Goal: Task Accomplishment & Management: Manage account settings

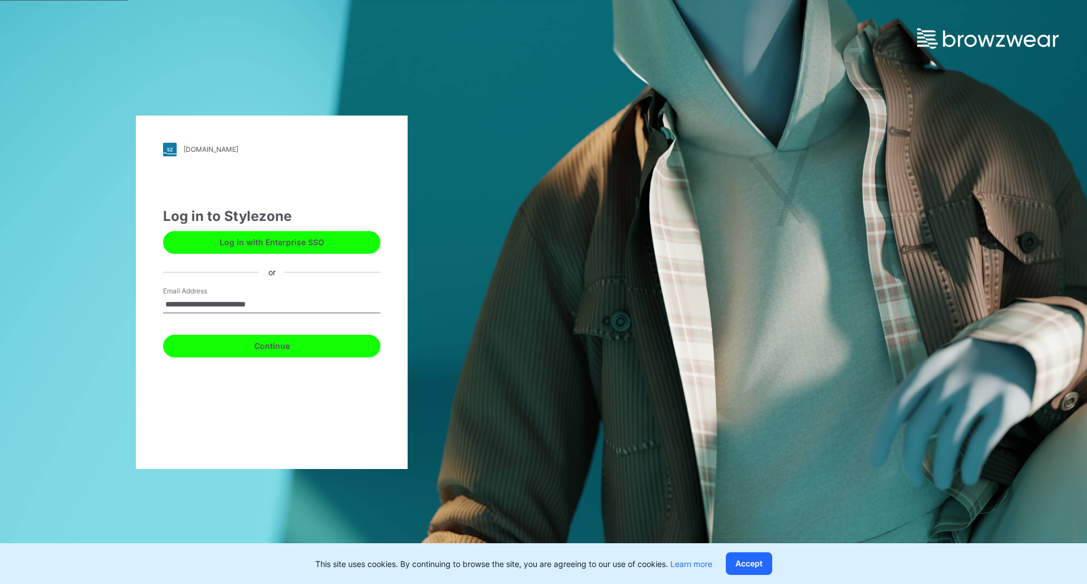
click at [194, 350] on button "Continue" at bounding box center [271, 345] width 217 height 23
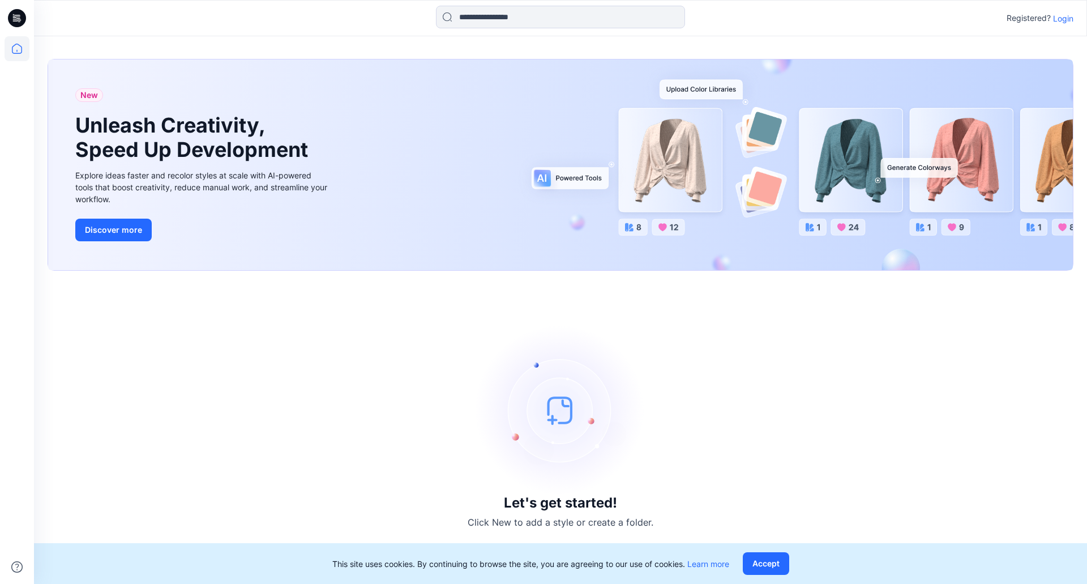
click at [1065, 13] on p "Login" at bounding box center [1063, 18] width 20 height 12
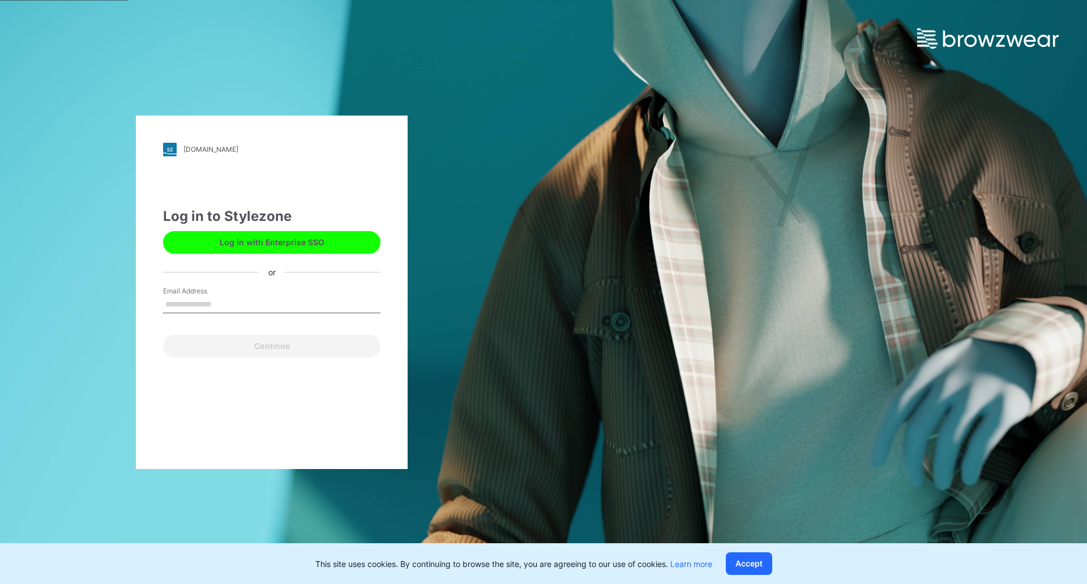
click at [198, 301] on input "Email Address" at bounding box center [271, 304] width 217 height 17
type input "**********"
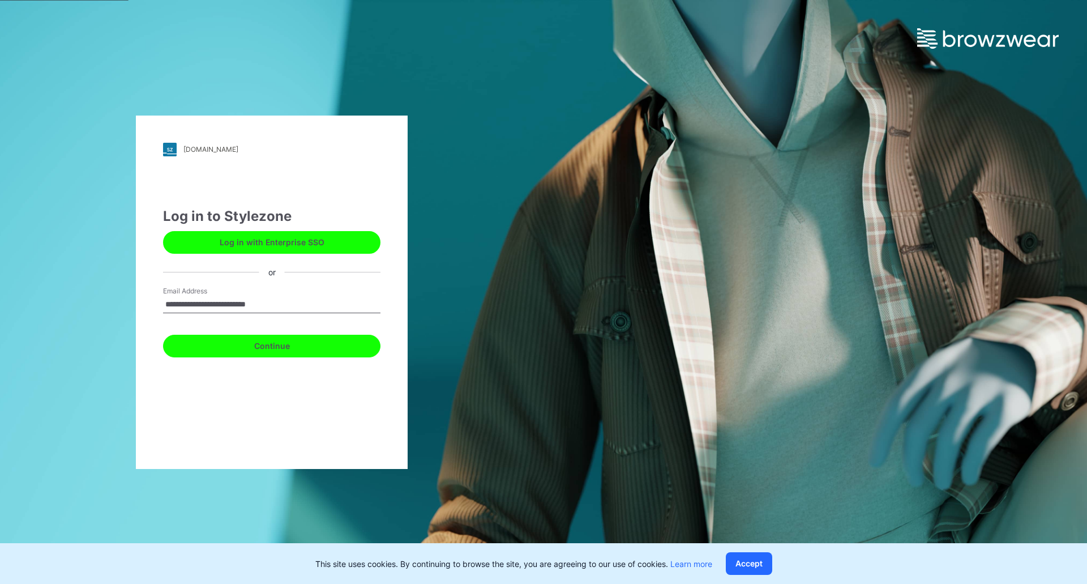
click at [233, 350] on button "Continue" at bounding box center [271, 345] width 217 height 23
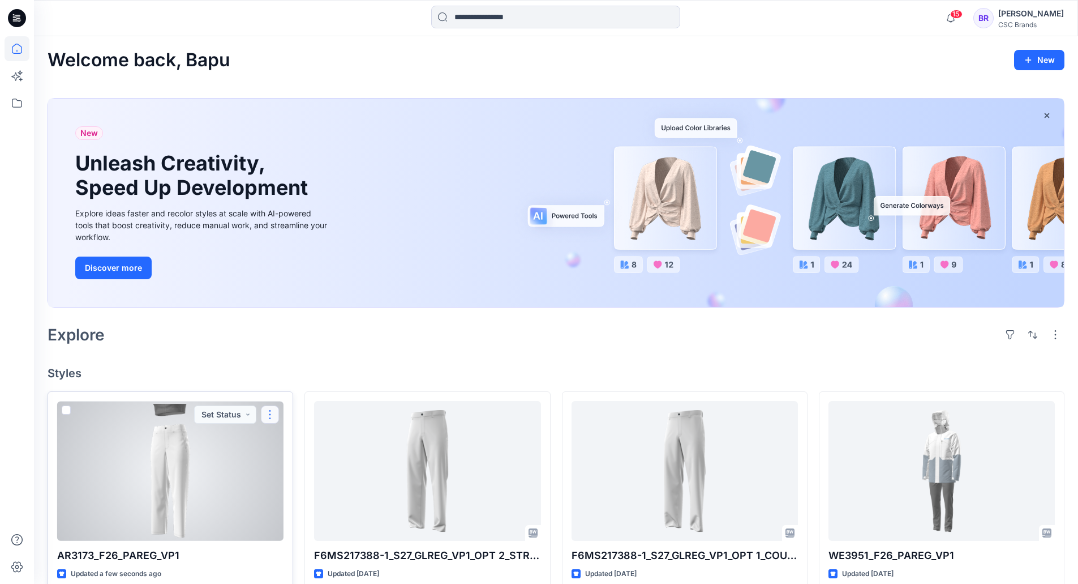
click at [268, 416] on button "button" at bounding box center [270, 414] width 18 height 18
click at [290, 439] on p "Edit" at bounding box center [291, 441] width 14 height 12
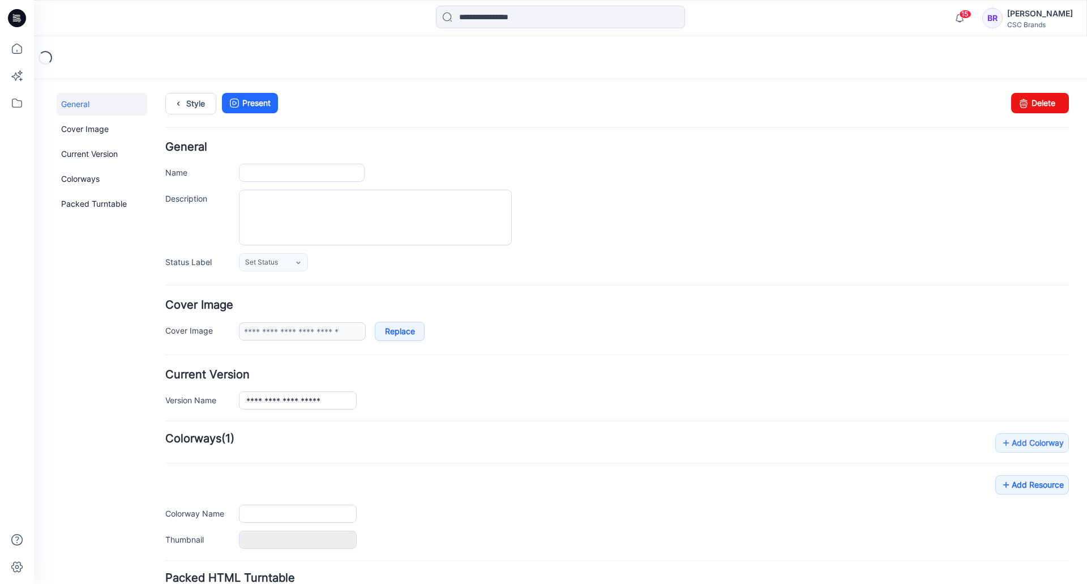
type input "**********"
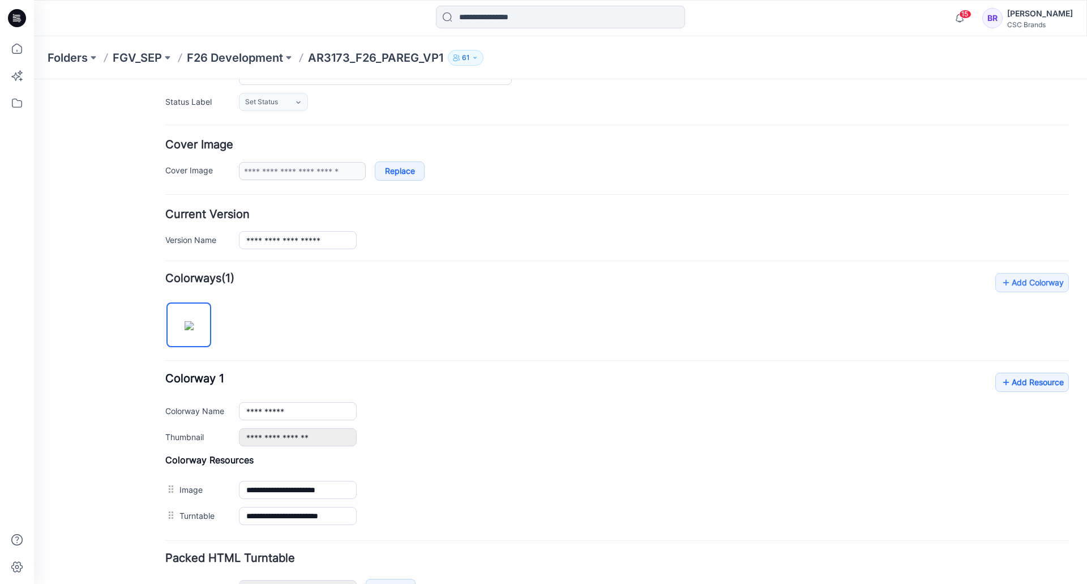
scroll to position [235, 0]
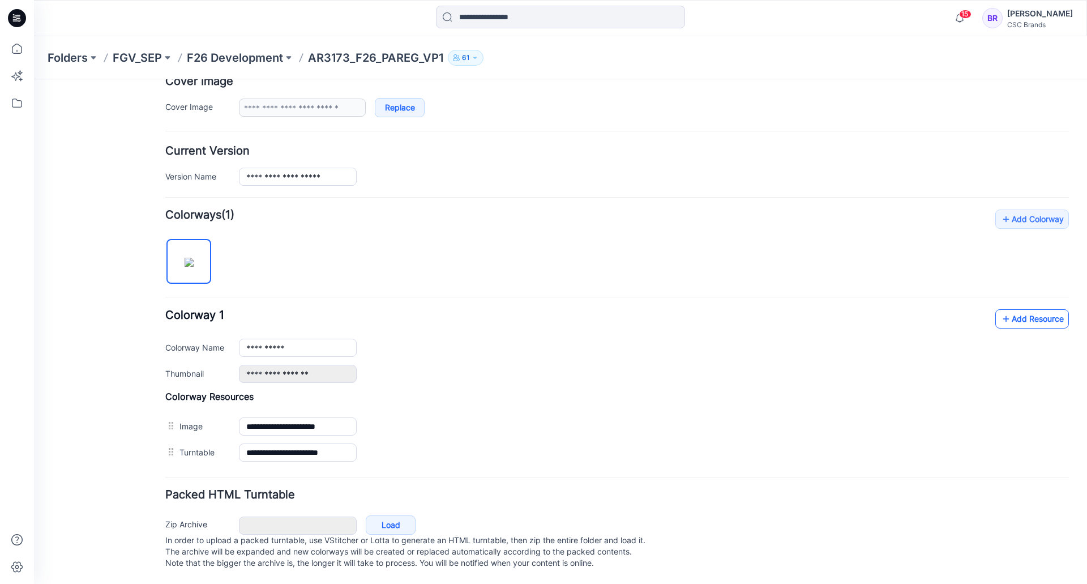
click at [1030, 309] on link "Add Resource" at bounding box center [1032, 318] width 74 height 19
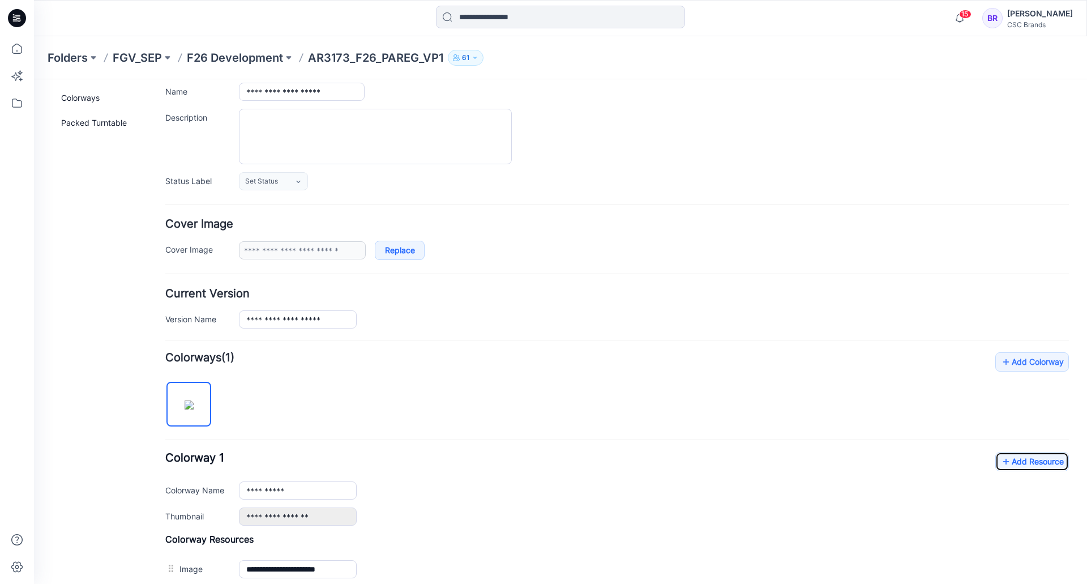
scroll to position [65, 0]
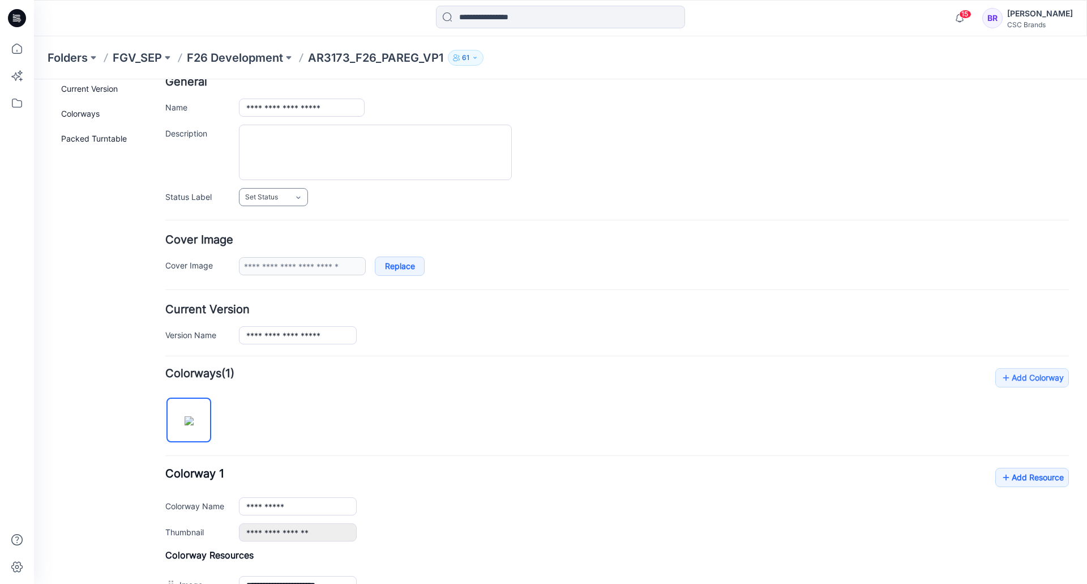
click at [258, 201] on span "Set Status" at bounding box center [261, 196] width 33 height 11
click at [276, 249] on link "Virtual Proto 1" at bounding box center [285, 246] width 86 height 24
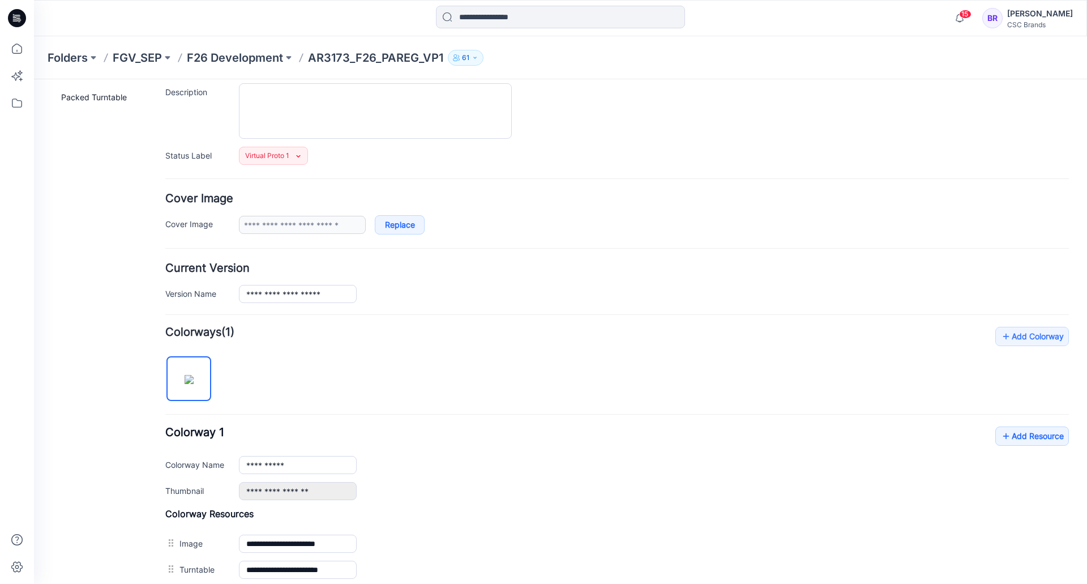
scroll to position [0, 0]
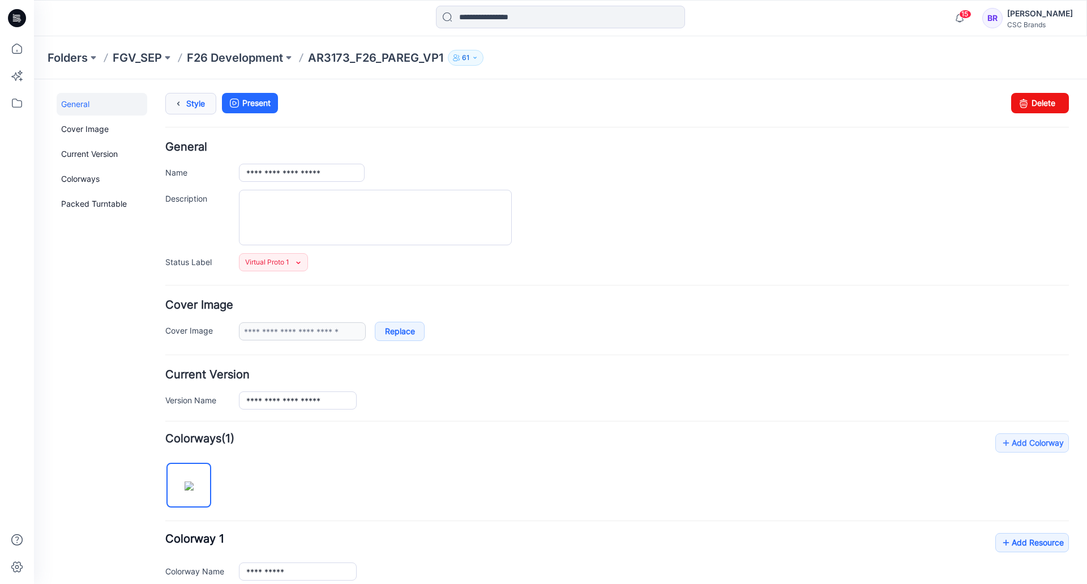
click at [179, 102] on icon at bounding box center [178, 103] width 16 height 20
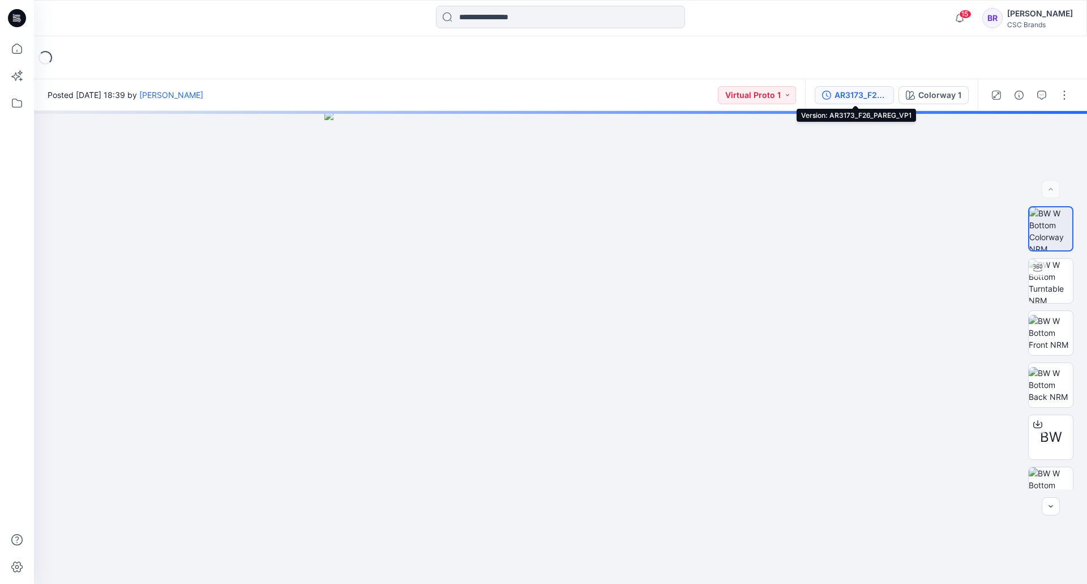
click at [852, 89] on div "AR3173_F26_PAREG_VP1" at bounding box center [860, 95] width 52 height 12
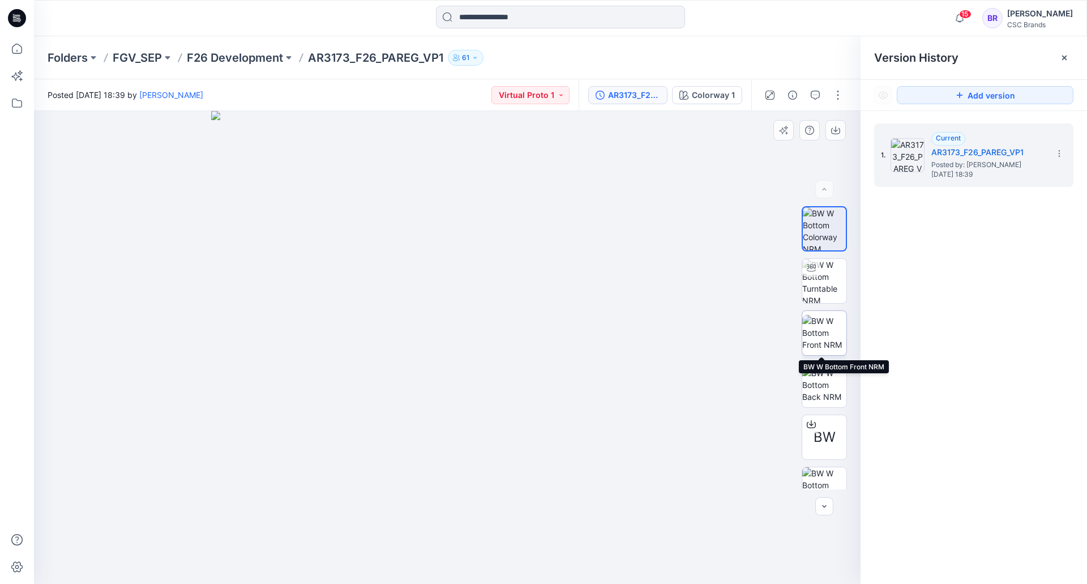
click at [822, 322] on img at bounding box center [824, 333] width 44 height 36
click at [19, 16] on icon at bounding box center [17, 18] width 18 height 18
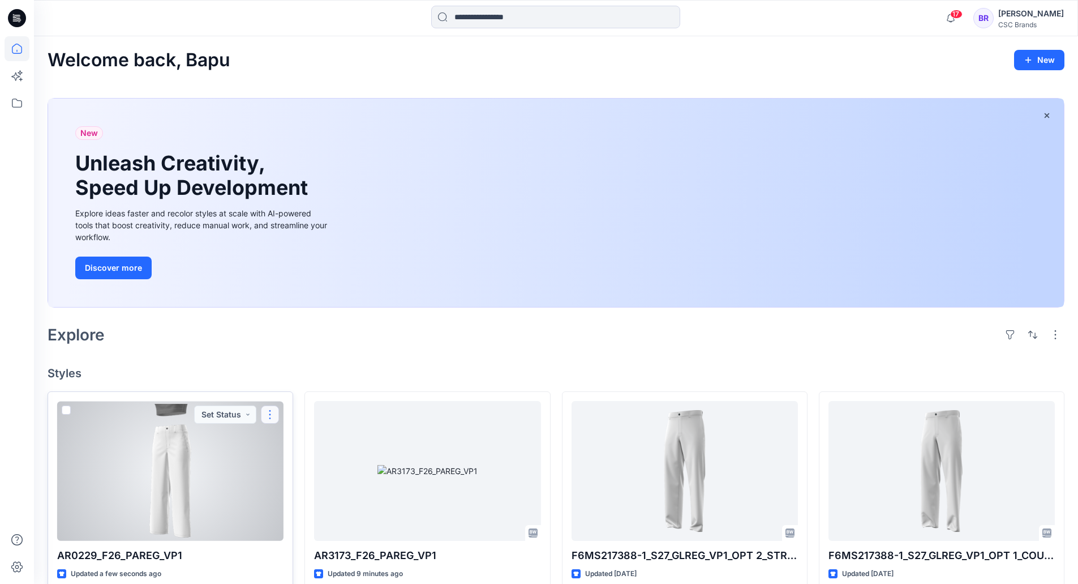
click at [269, 415] on button "button" at bounding box center [270, 414] width 18 height 18
click at [293, 438] on p "Edit" at bounding box center [291, 441] width 14 height 12
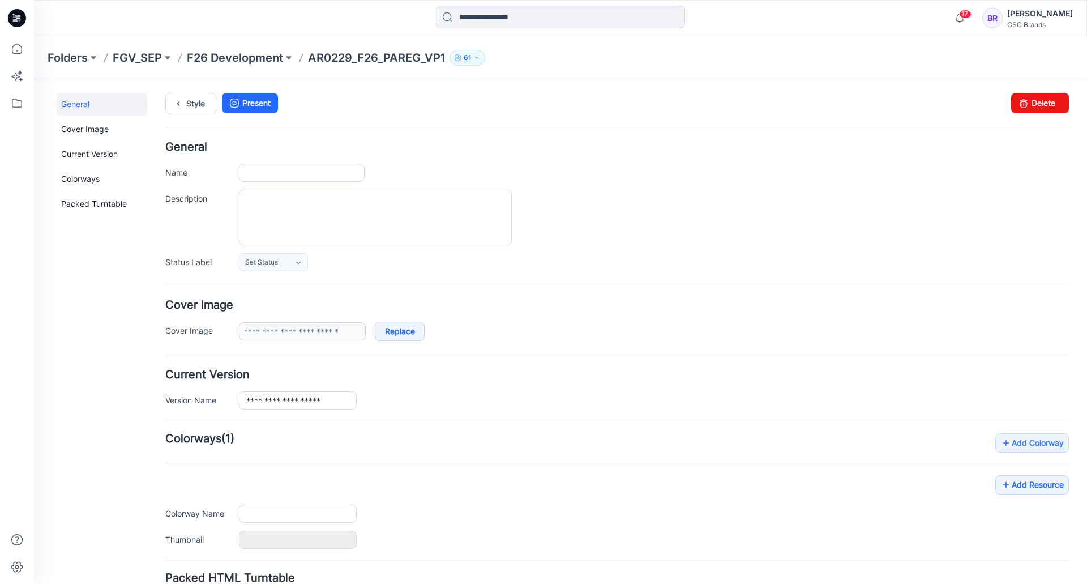
type input "**********"
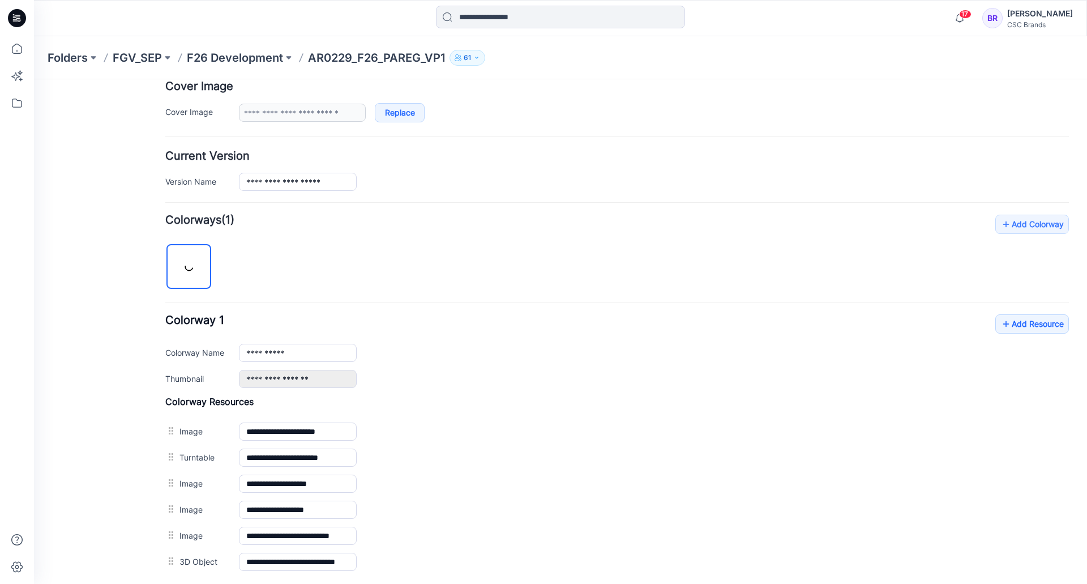
scroll to position [226, 0]
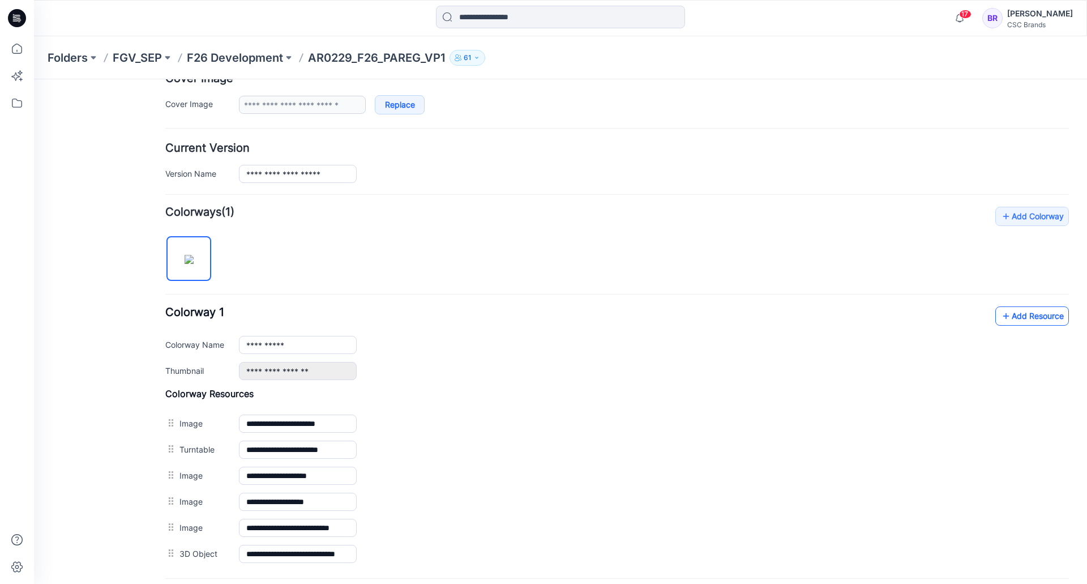
click at [1032, 318] on link "Add Resource" at bounding box center [1032, 315] width 74 height 19
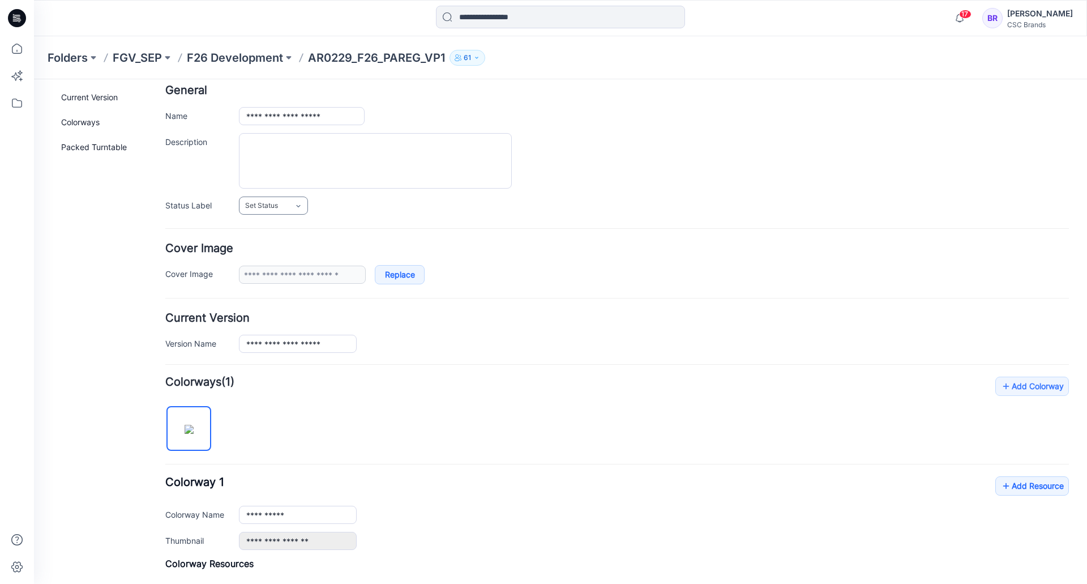
click at [269, 211] on link "Set Status" at bounding box center [273, 205] width 69 height 18
click at [281, 250] on link "Virtual Proto 1" at bounding box center [285, 254] width 86 height 24
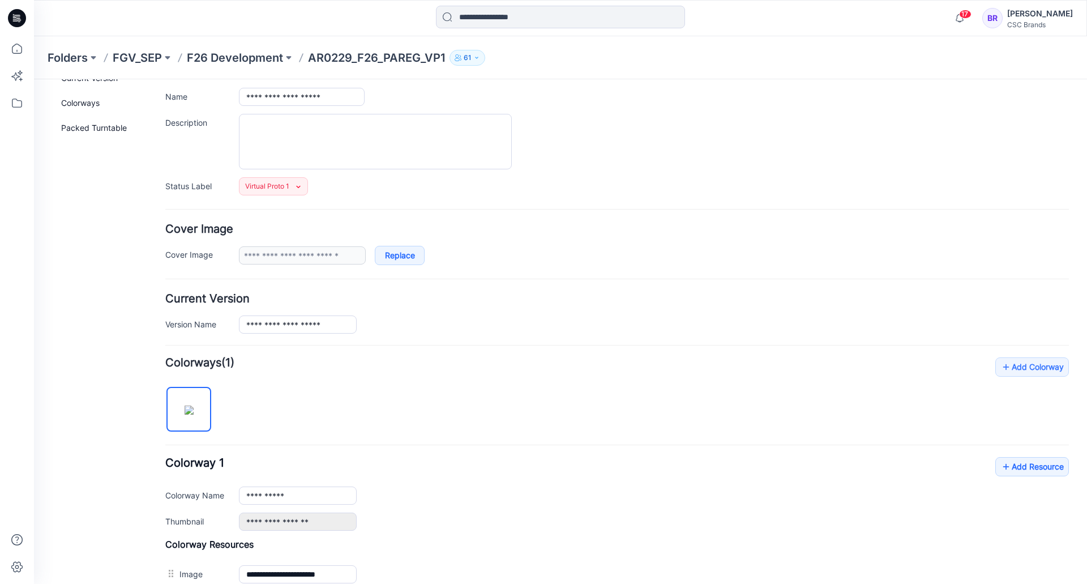
scroll to position [0, 0]
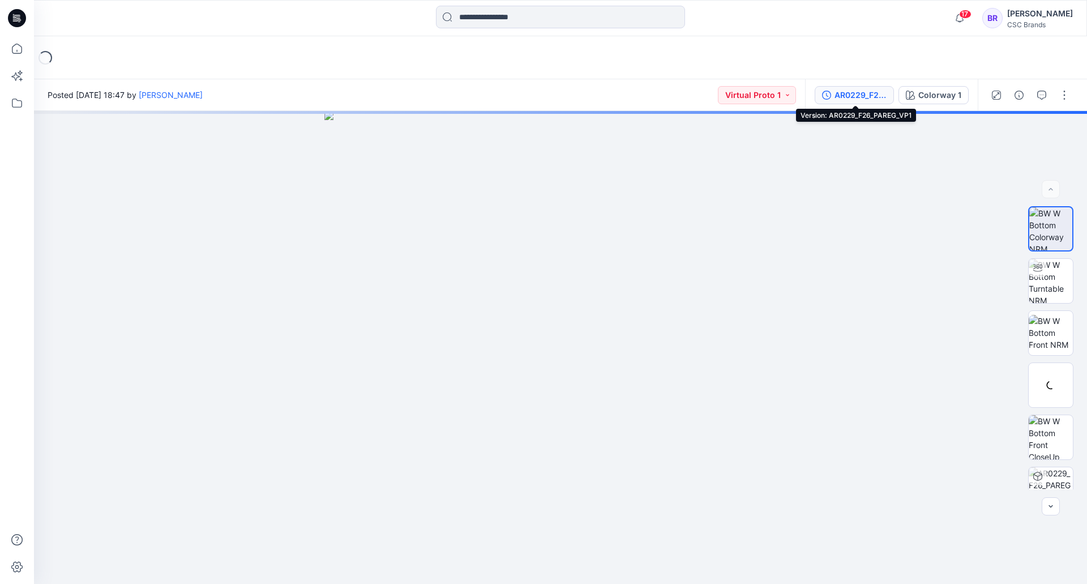
click at [861, 98] on div "AR0229_F26_PAREG_VP1" at bounding box center [860, 95] width 52 height 12
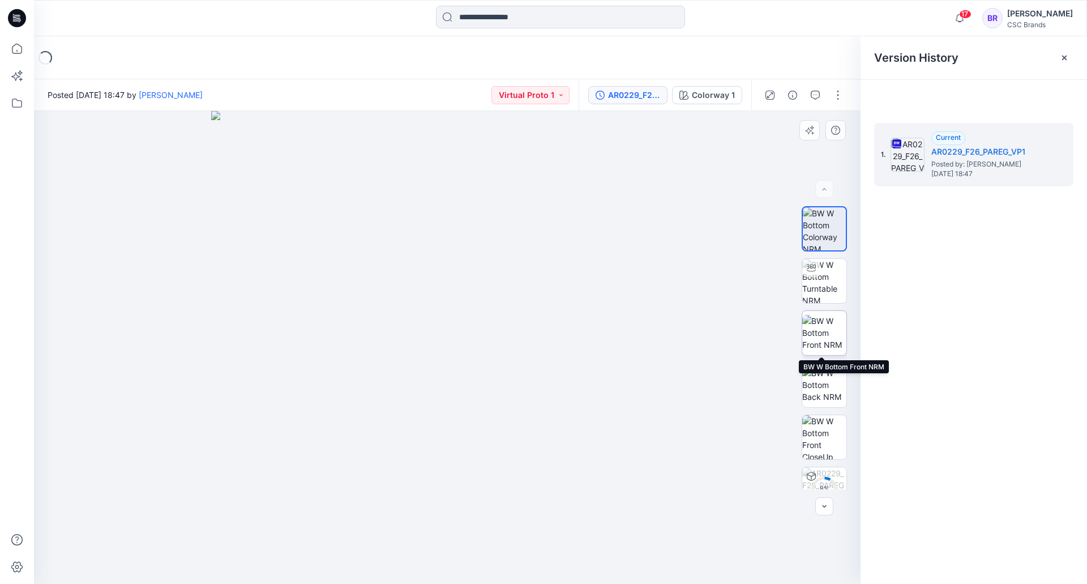
click at [826, 336] on img at bounding box center [824, 333] width 44 height 36
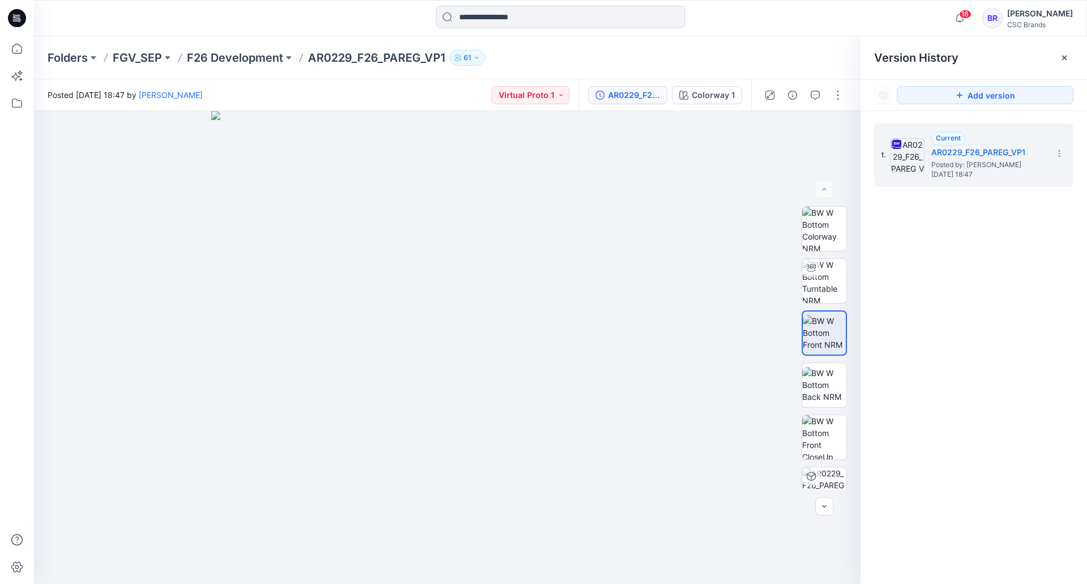
click at [24, 16] on icon at bounding box center [17, 18] width 18 height 18
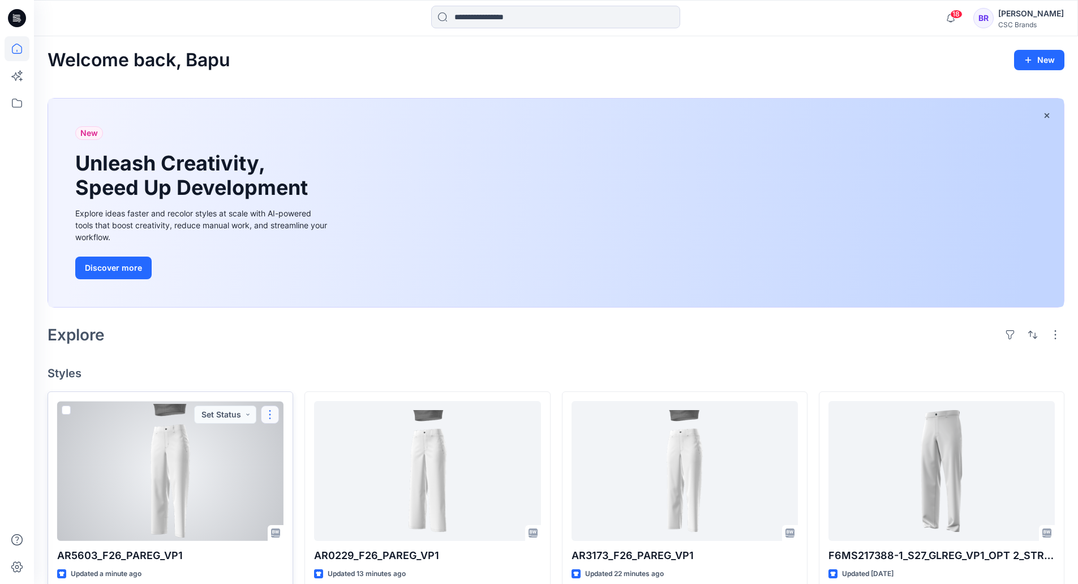
click at [267, 417] on button "button" at bounding box center [270, 414] width 18 height 18
click at [302, 443] on button "Edit" at bounding box center [324, 440] width 122 height 21
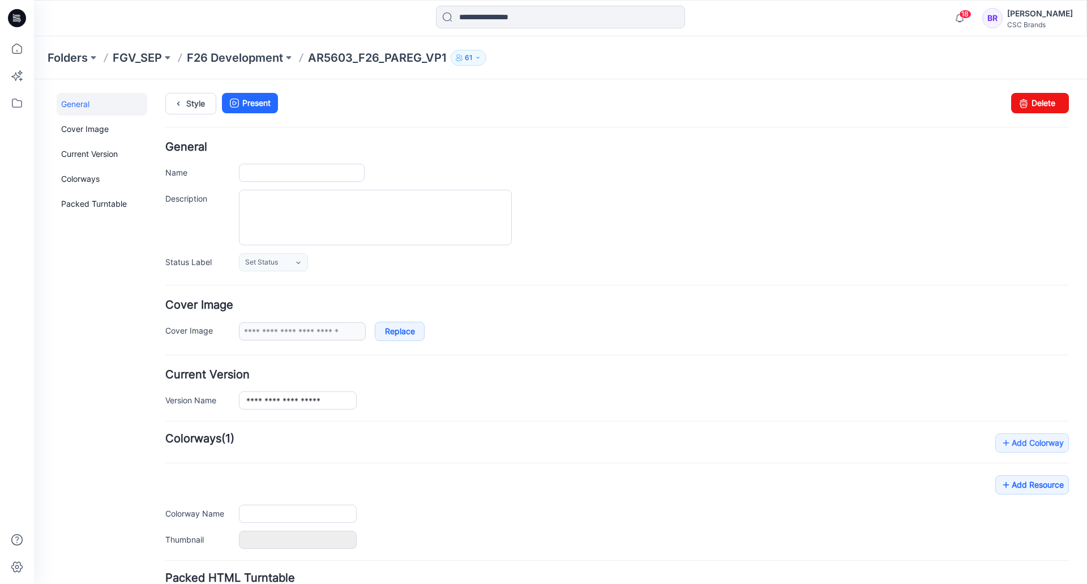
type input "**********"
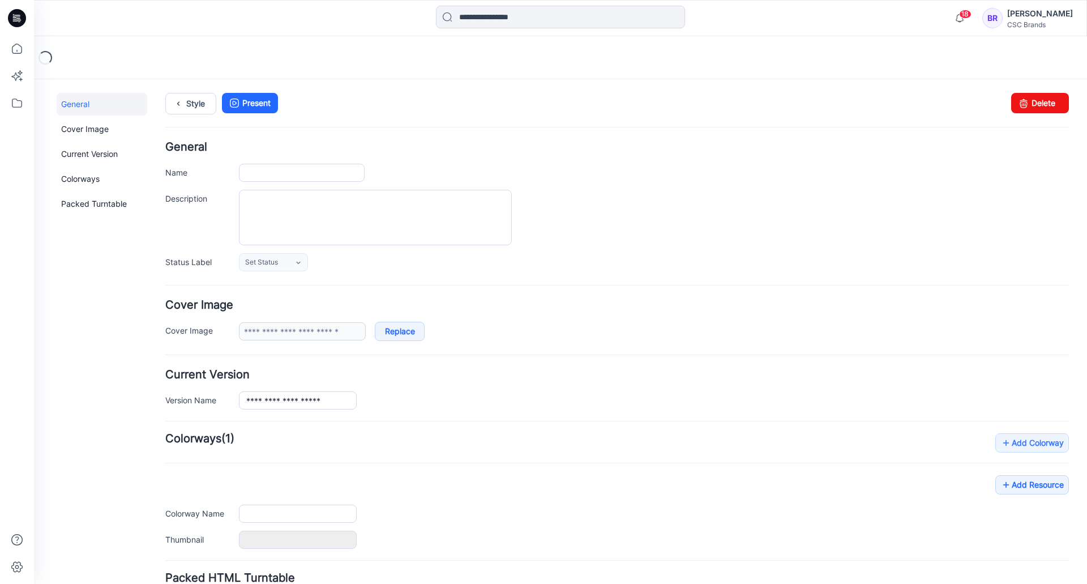
type input "**********"
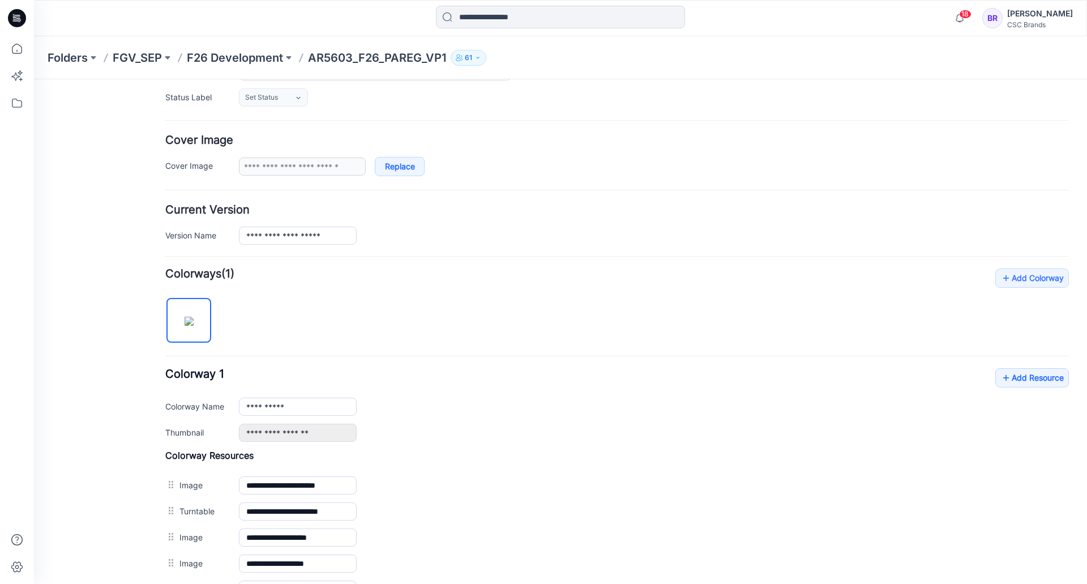
scroll to position [170, 0]
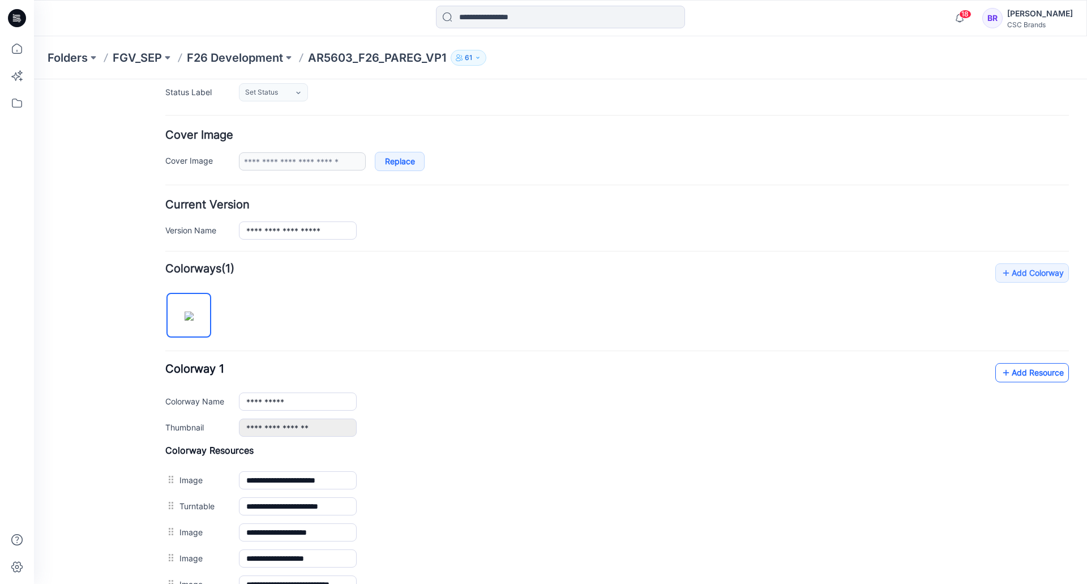
click at [1023, 377] on link "Add Resource" at bounding box center [1032, 372] width 74 height 19
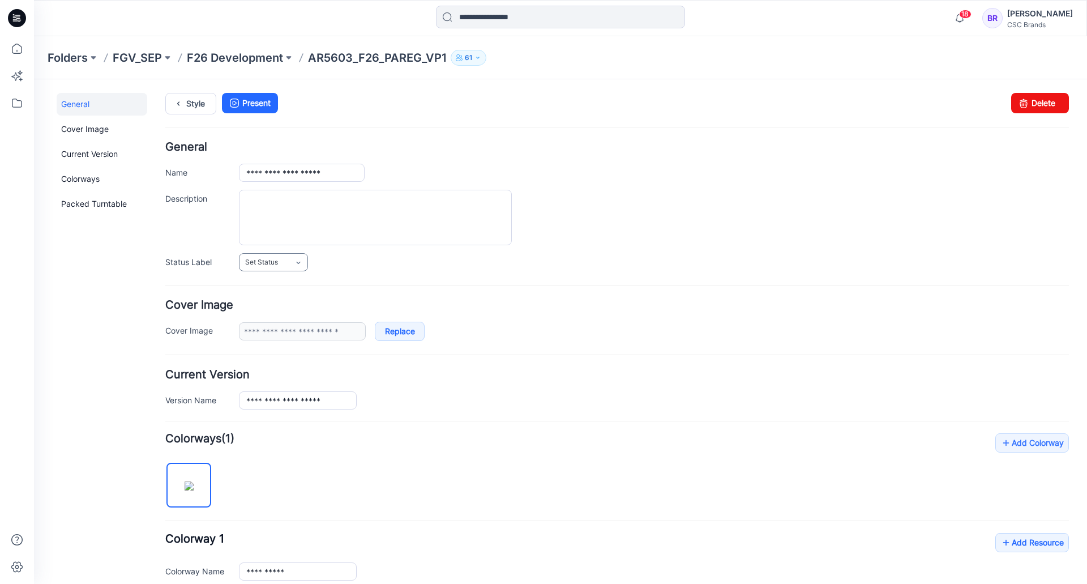
click at [287, 257] on link "Set Status" at bounding box center [273, 262] width 69 height 18
click at [280, 311] on link "Virtual Proto 1" at bounding box center [285, 311] width 86 height 24
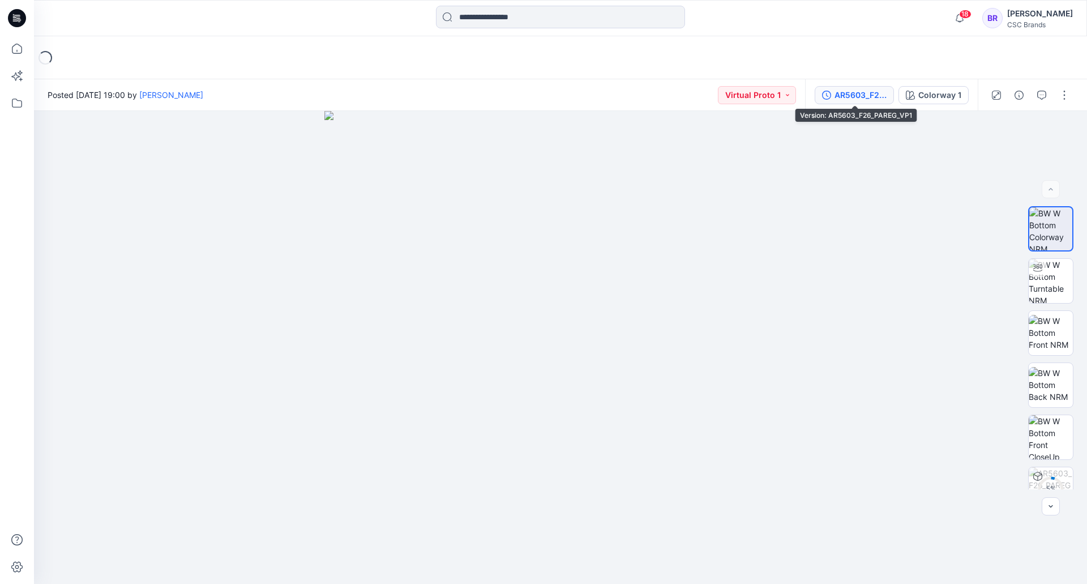
click at [857, 92] on div "AR5603_F26_PAREG_VP1" at bounding box center [860, 95] width 52 height 12
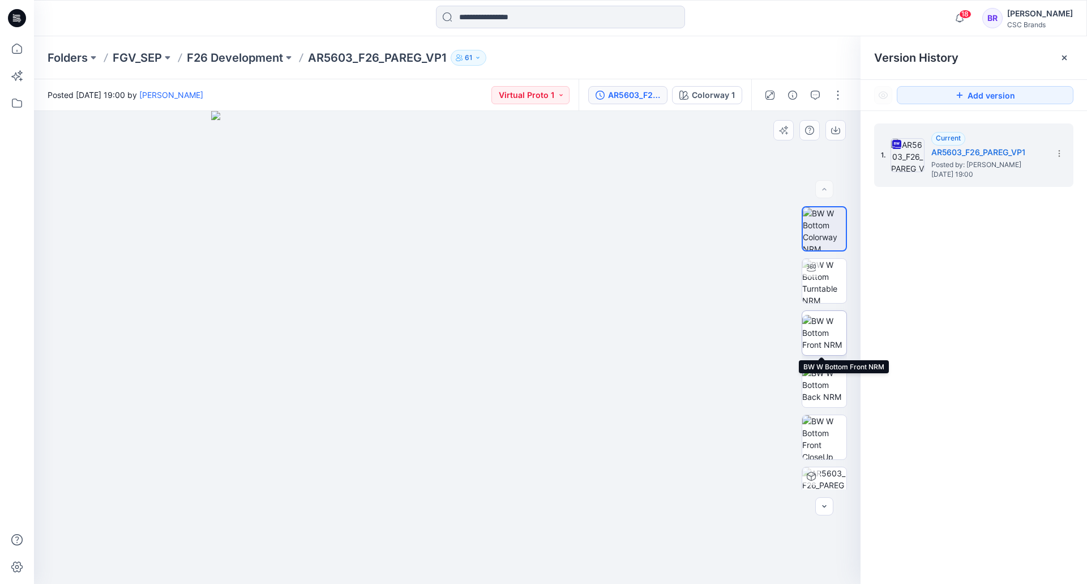
click at [818, 331] on img at bounding box center [824, 333] width 44 height 36
